Goal: Information Seeking & Learning: Check status

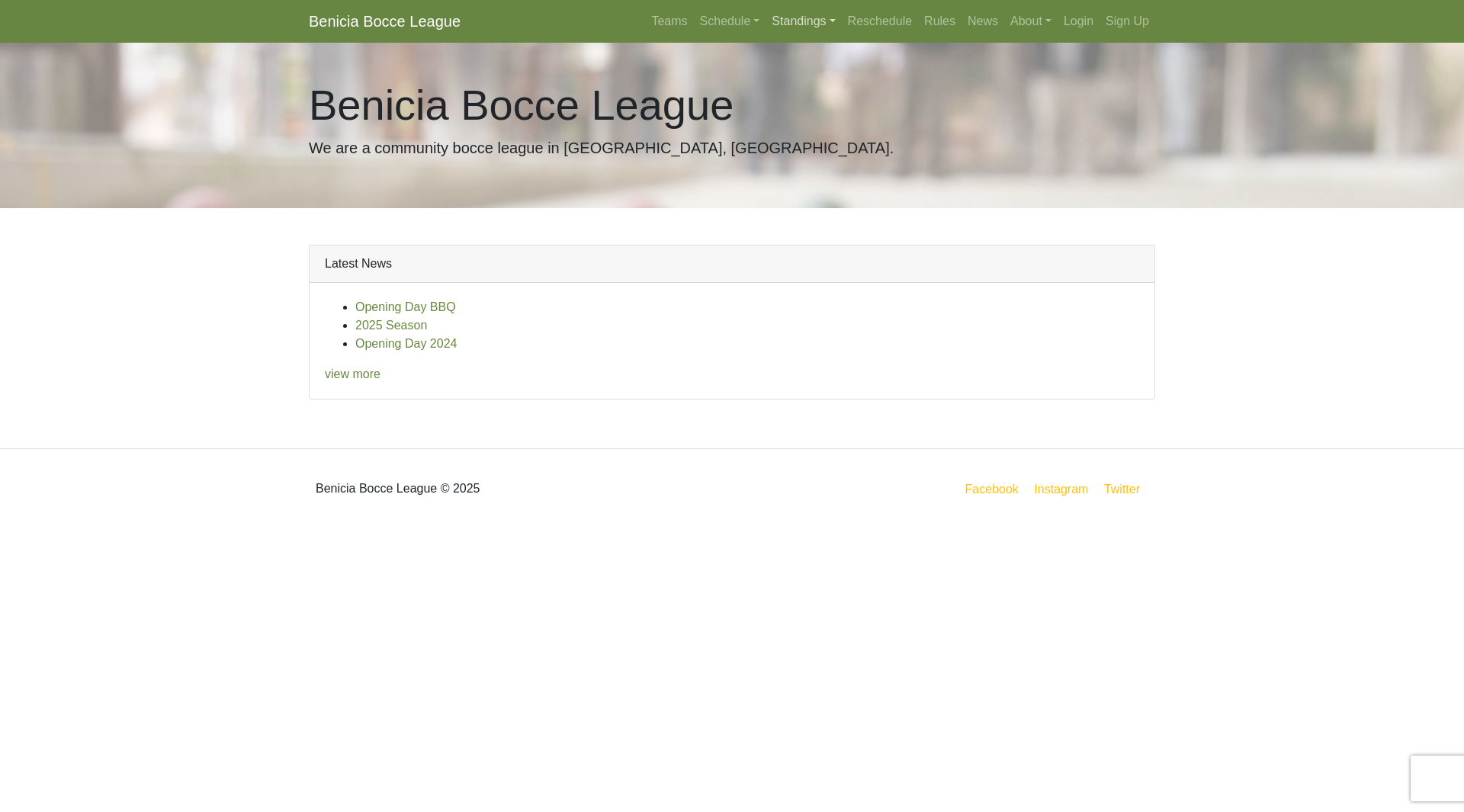
click at [789, 21] on link "Standings" at bounding box center [803, 21] width 76 height 31
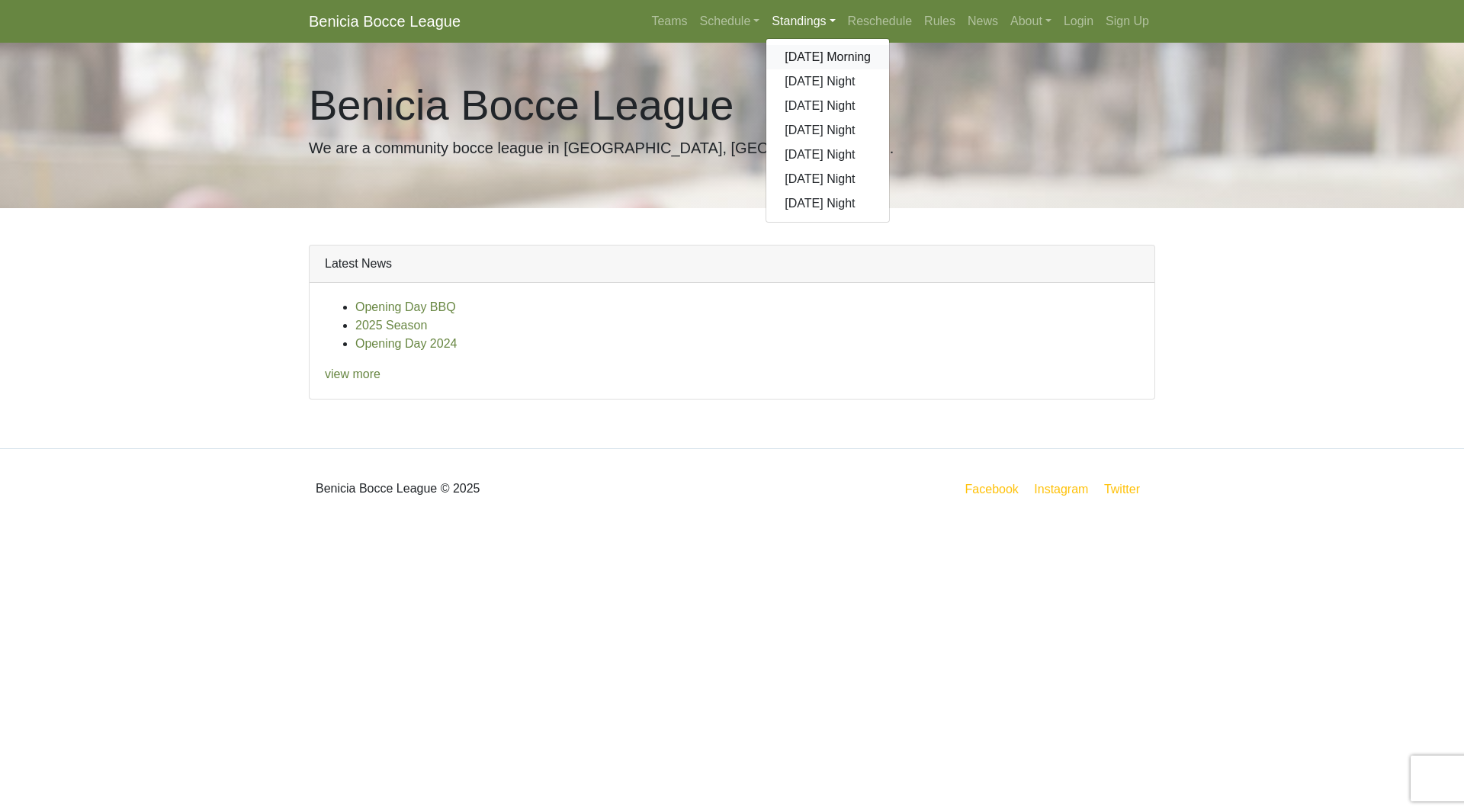
click at [810, 53] on link "[DATE] Morning" at bounding box center [828, 57] width 123 height 24
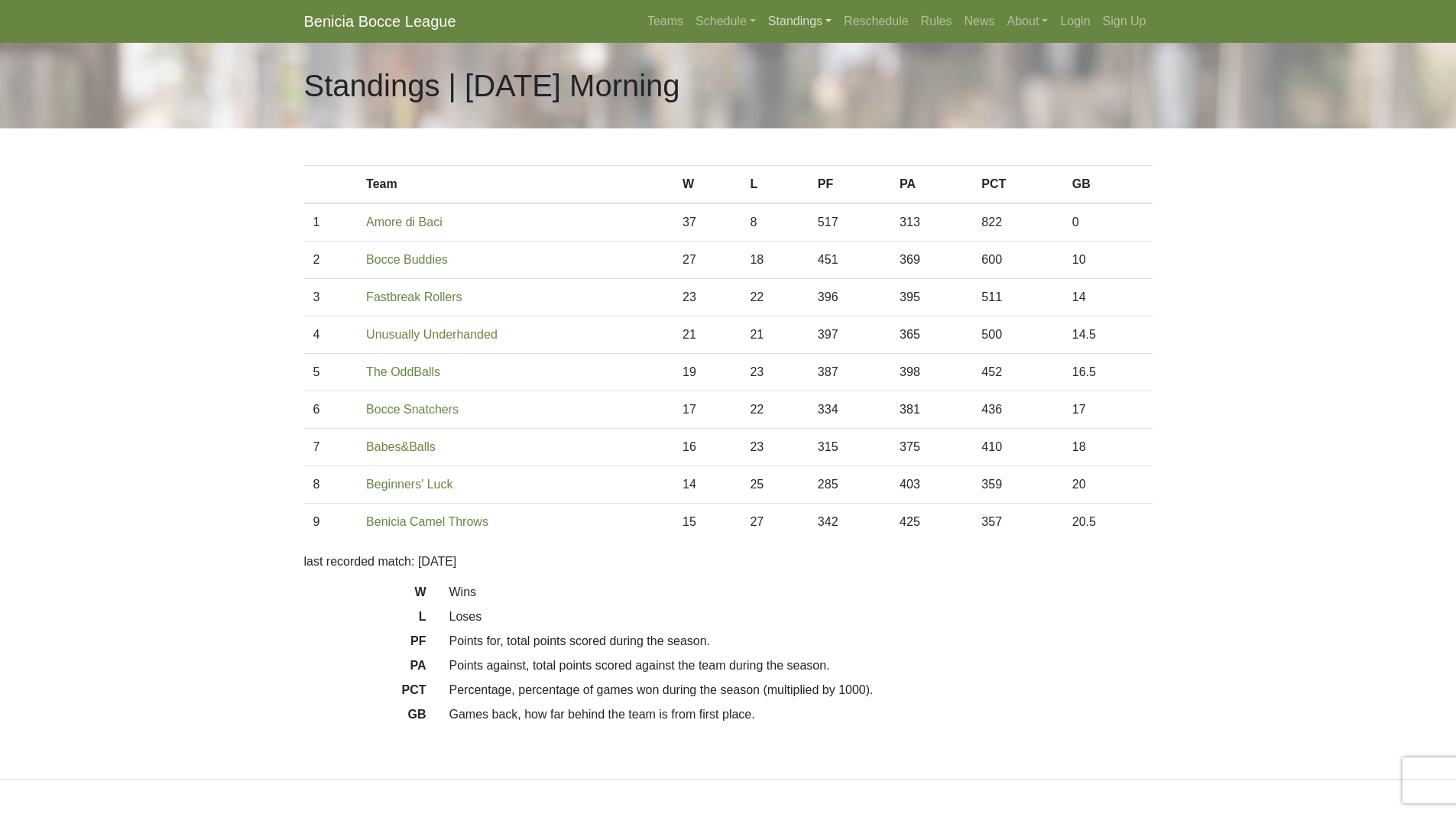
click at [793, 23] on link "Standings" at bounding box center [800, 21] width 76 height 31
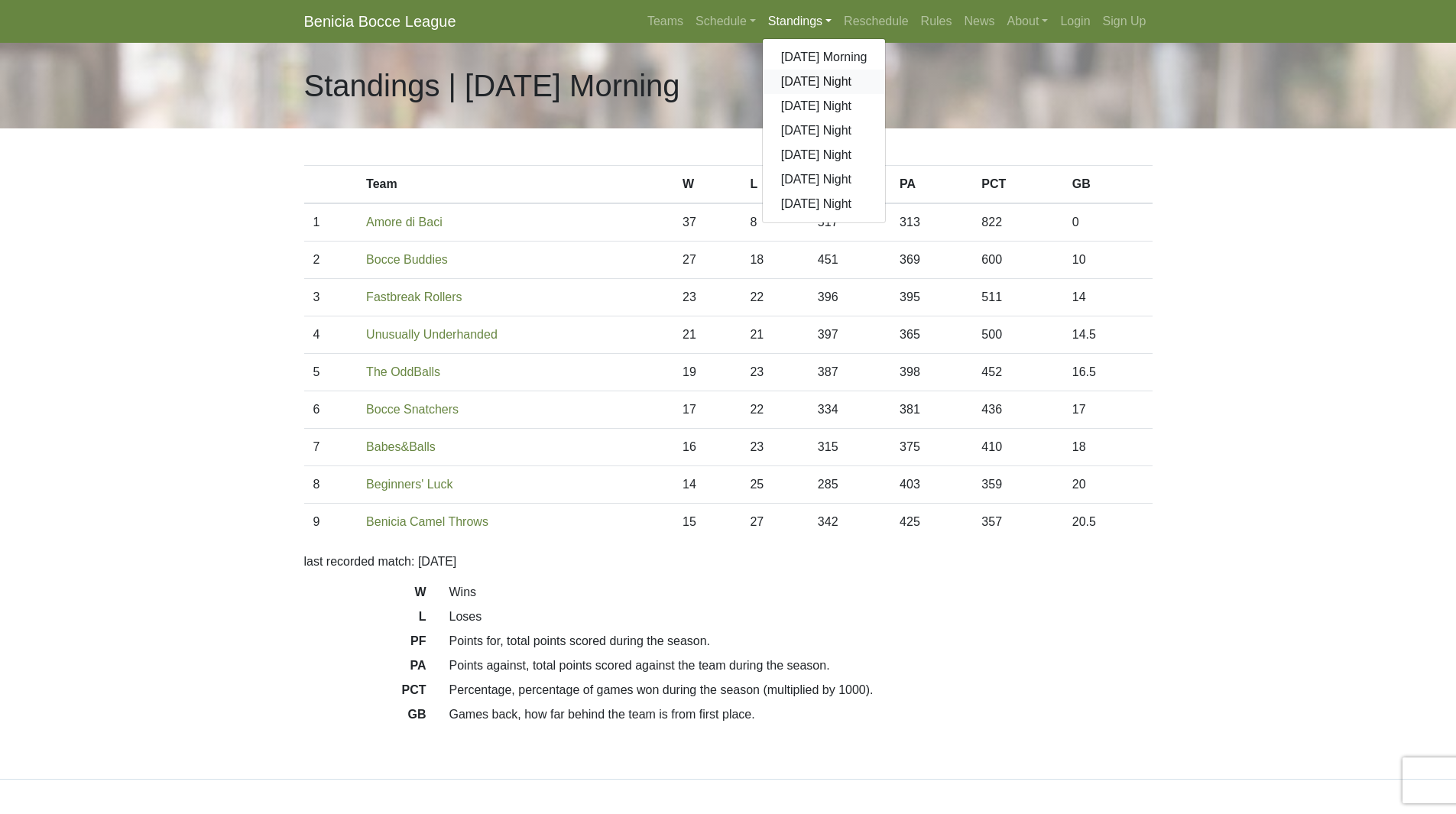
click at [809, 86] on link "[DATE] Night" at bounding box center [824, 82] width 123 height 25
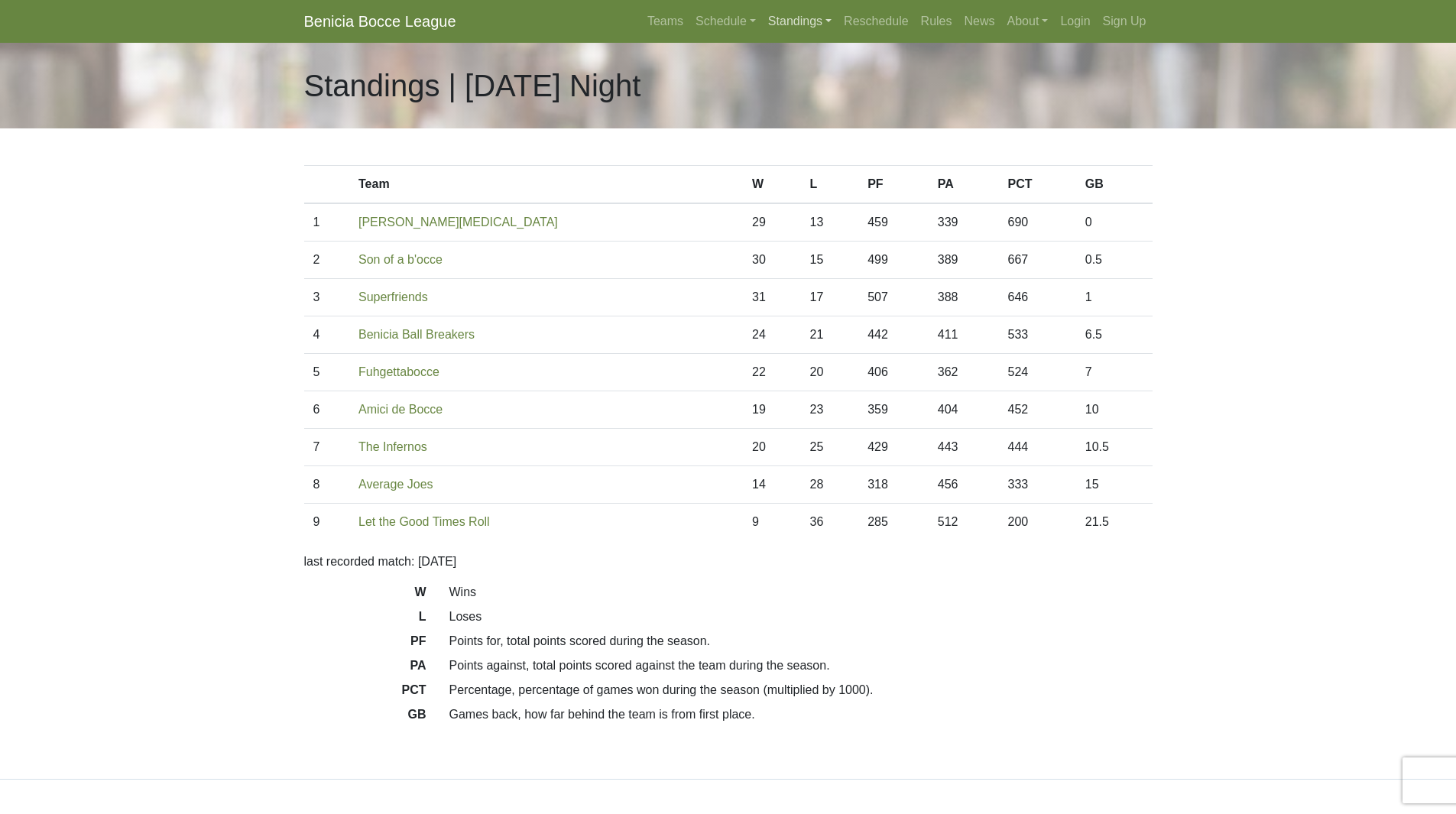
click at [811, 28] on link "Standings" at bounding box center [800, 21] width 76 height 31
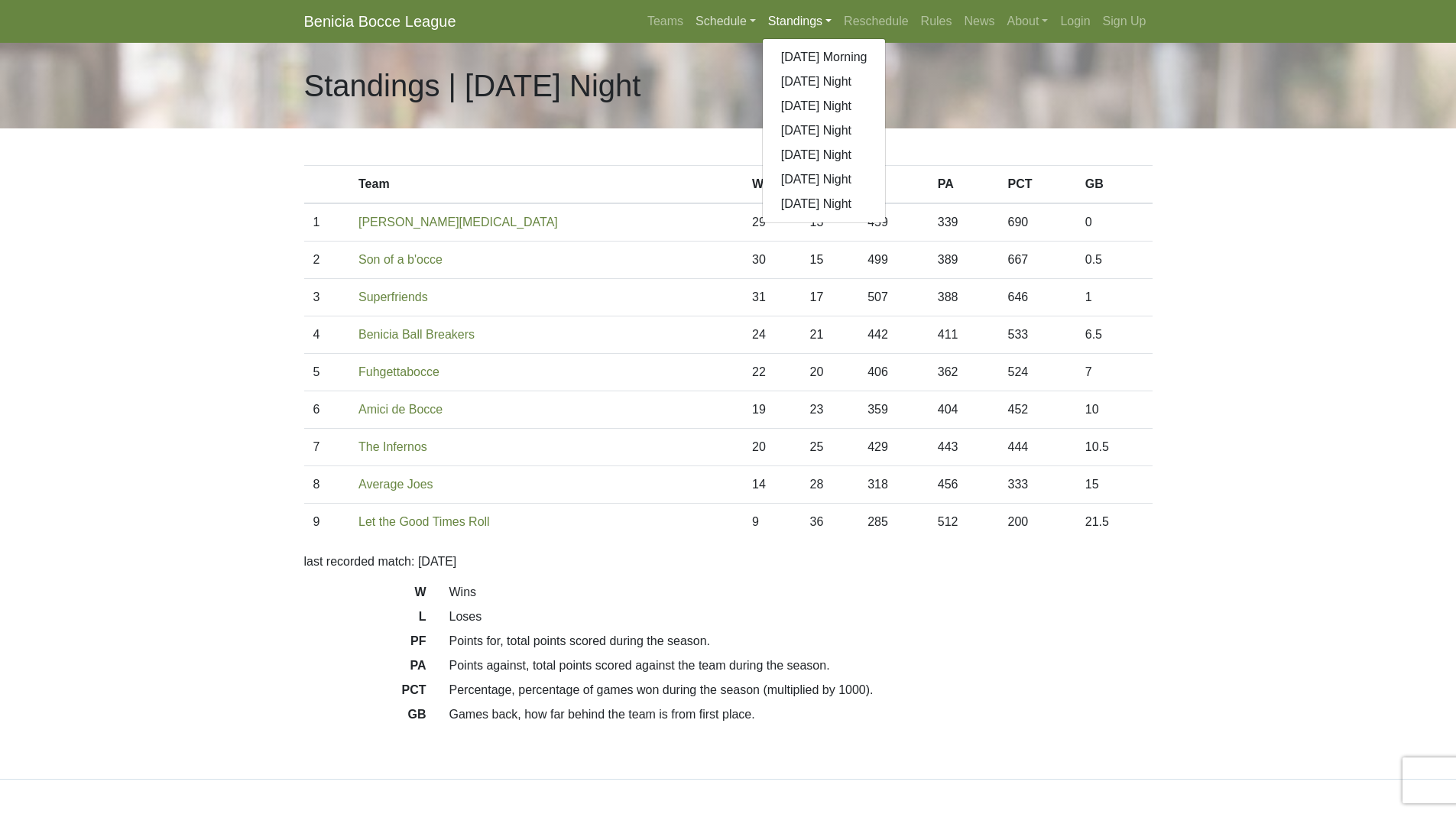
click at [725, 25] on link "Schedule" at bounding box center [725, 21] width 73 height 31
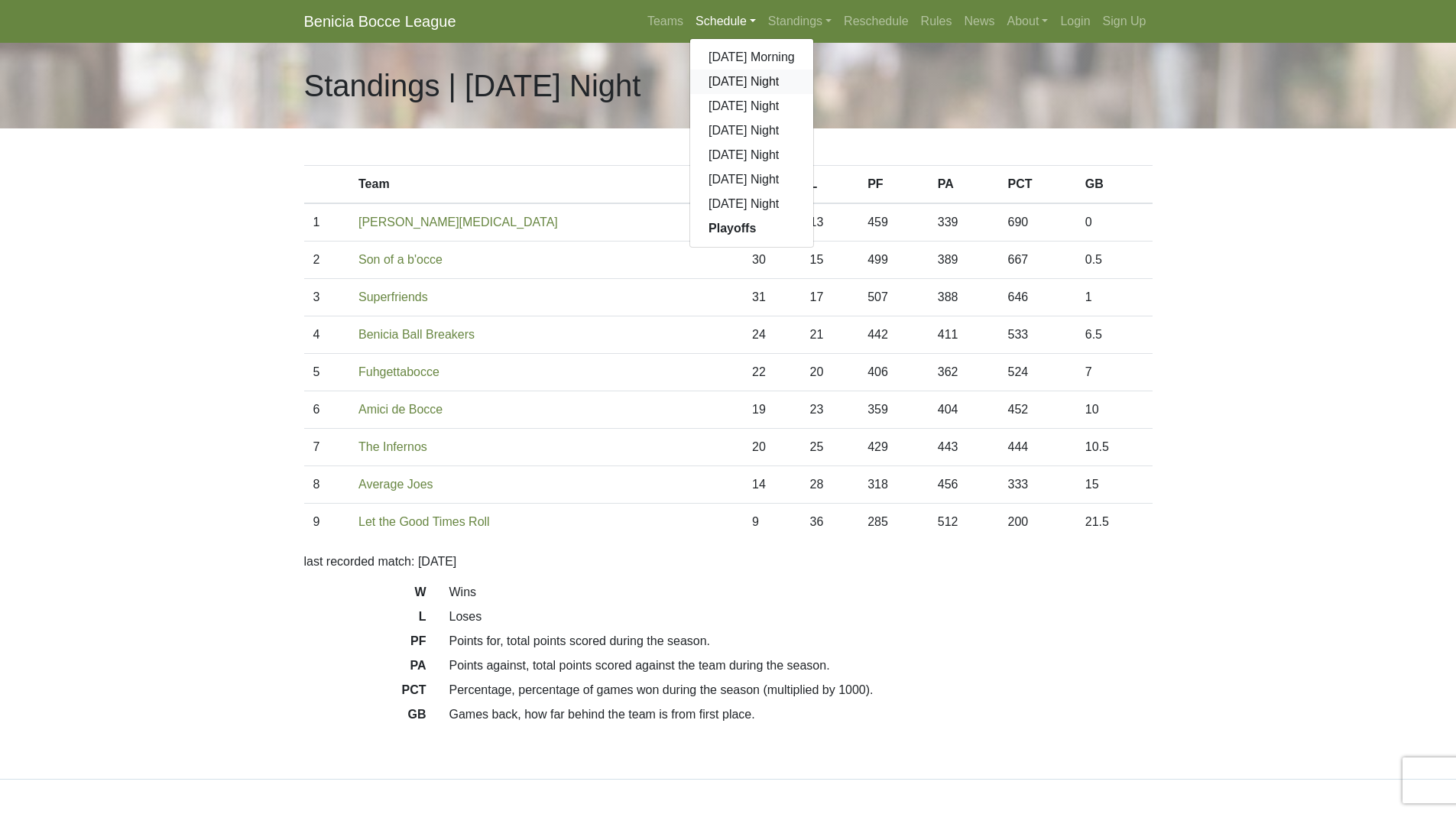
click at [736, 88] on link "[DATE] Night" at bounding box center [751, 82] width 123 height 25
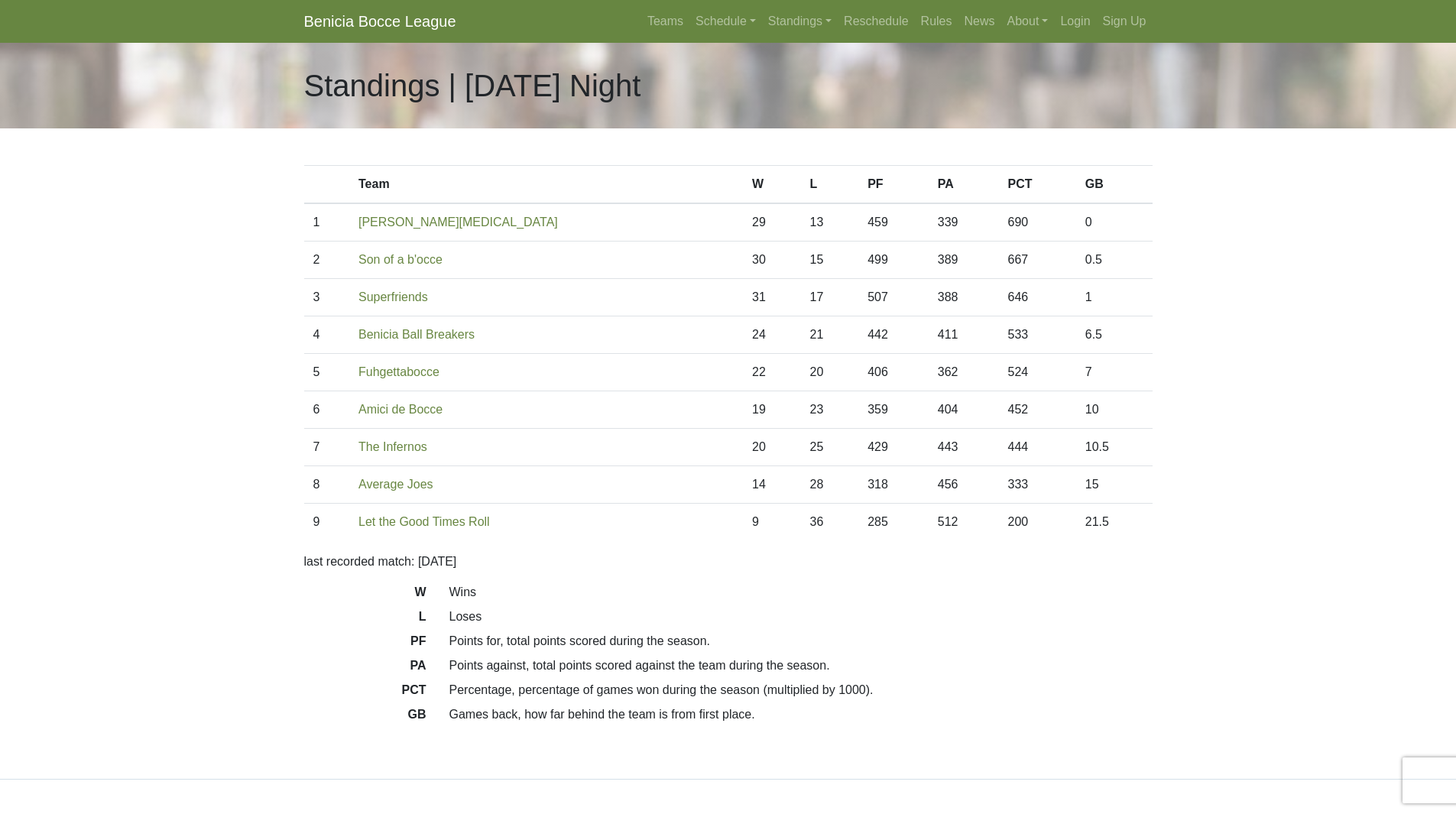
click at [159, 274] on body "Benicia Bocce League Teams Schedule Sunday Morning Sunday Night Monday Night Tu…" at bounding box center [728, 429] width 1456 height 858
